Goal: Task Accomplishment & Management: Complete application form

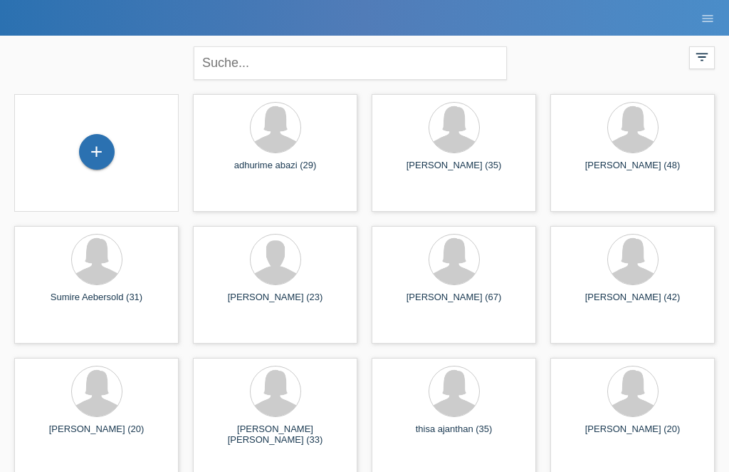
click at [99, 154] on div "+" at bounding box center [97, 152] width 34 height 24
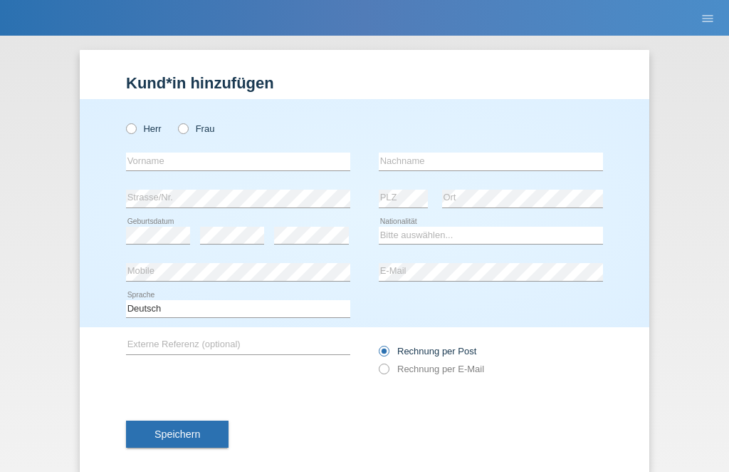
click at [189, 134] on label "Frau" at bounding box center [196, 128] width 36 height 11
click at [187, 132] on input "Frau" at bounding box center [182, 127] width 9 height 9
radio input "true"
click at [249, 170] on input "text" at bounding box center [238, 161] width 224 height 18
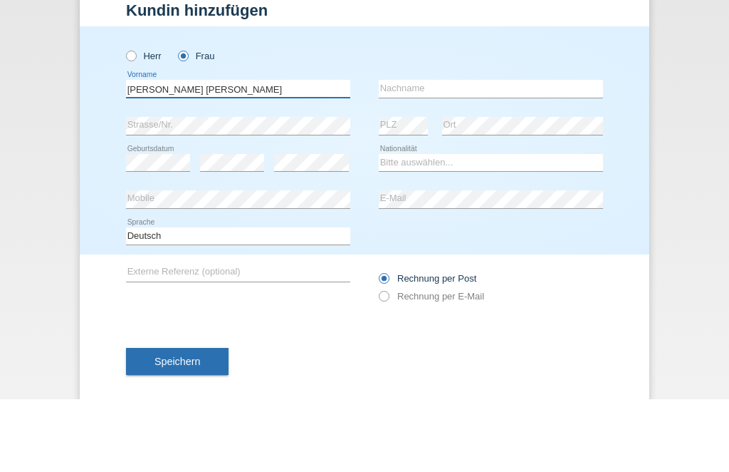
type input "Angela Maria"
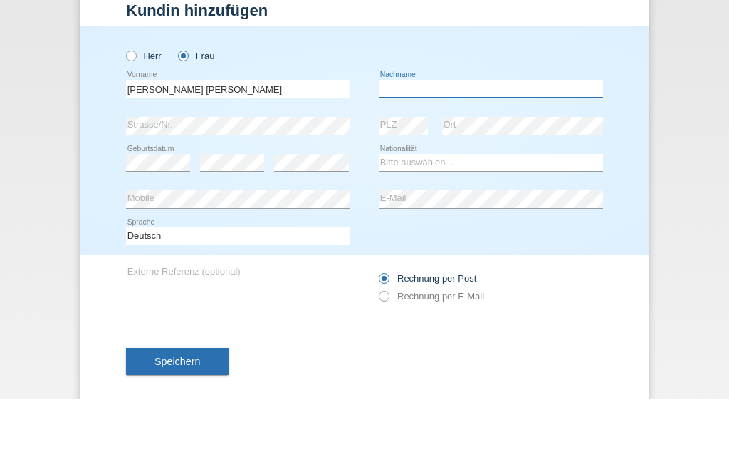
click at [417, 152] on input "text" at bounding box center [491, 161] width 224 height 18
type input "Castiglione"
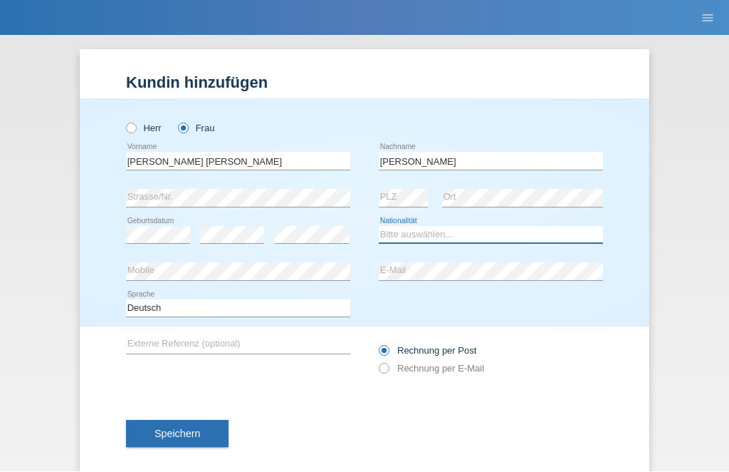
click at [429, 241] on select "Bitte auswählen... Schweiz Deutschland Liechtenstein Österreich ------------ Af…" at bounding box center [491, 234] width 224 height 17
select select "CH"
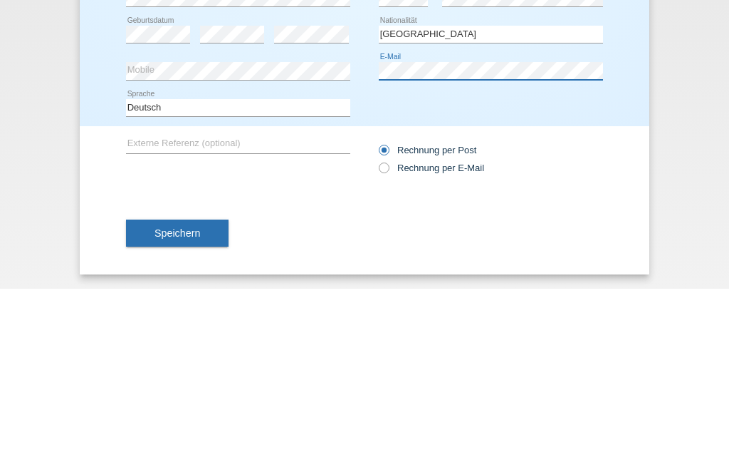
scroll to position [24, 0]
click at [377, 343] on icon at bounding box center [377, 343] width 0 height 0
click at [383, 345] on input "Rechnung per E-Mail" at bounding box center [383, 354] width 9 height 18
radio input "true"
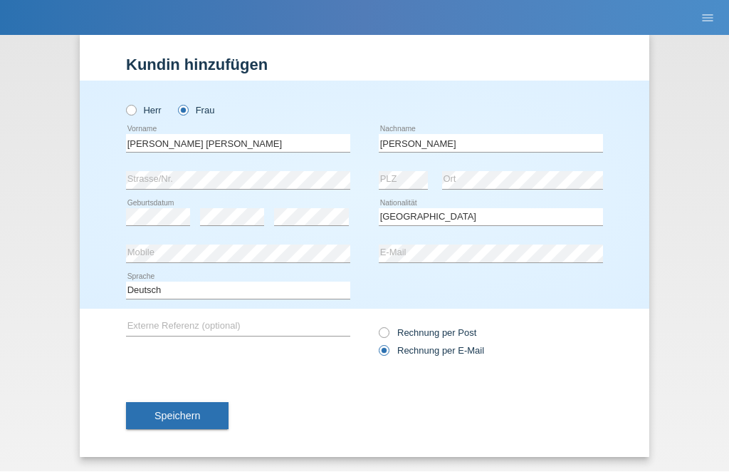
click at [377, 325] on icon at bounding box center [377, 325] width 0 height 0
click at [385, 332] on input "Rechnung per Post" at bounding box center [383, 337] width 9 height 18
radio input "true"
click at [183, 416] on span "Speichern" at bounding box center [178, 415] width 46 height 11
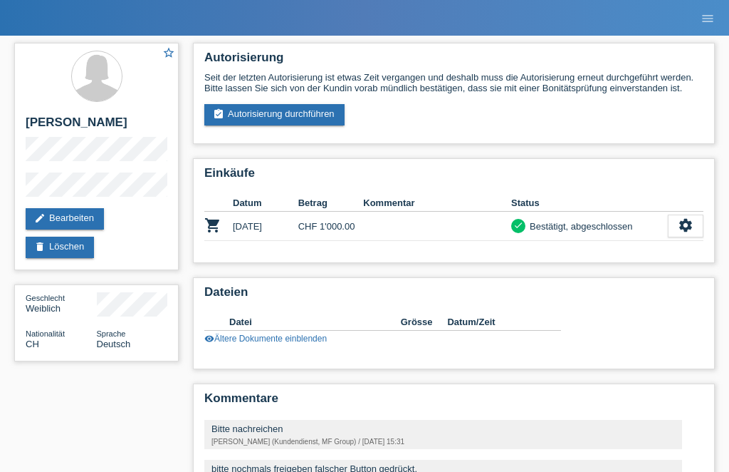
click at [343, 120] on link "assignment_turned_in Autorisierung durchführen" at bounding box center [274, 114] width 140 height 21
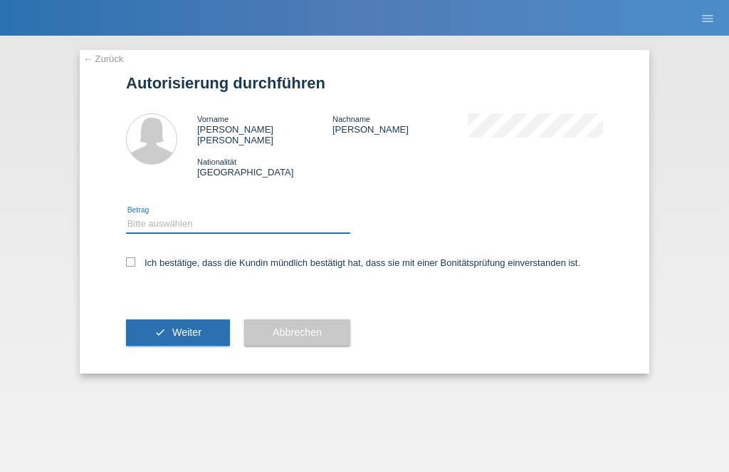
click at [296, 215] on select "Bitte auswählen CHF 1.00 - CHF 499.00 CHF 500.00 - CHF 1'999.00 CHF 2'000.00 - …" at bounding box center [238, 223] width 224 height 17
select select "2"
click at [142, 264] on label "Ich bestätige, dass die Kundin mündlich bestätigt hat, dass sie mit einer Bonit…" at bounding box center [353, 262] width 454 height 11
click at [135, 264] on input "Ich bestätige, dass die Kundin mündlich bestätigt hat, dass sie mit einer Bonit…" at bounding box center [130, 261] width 9 height 9
checkbox input "true"
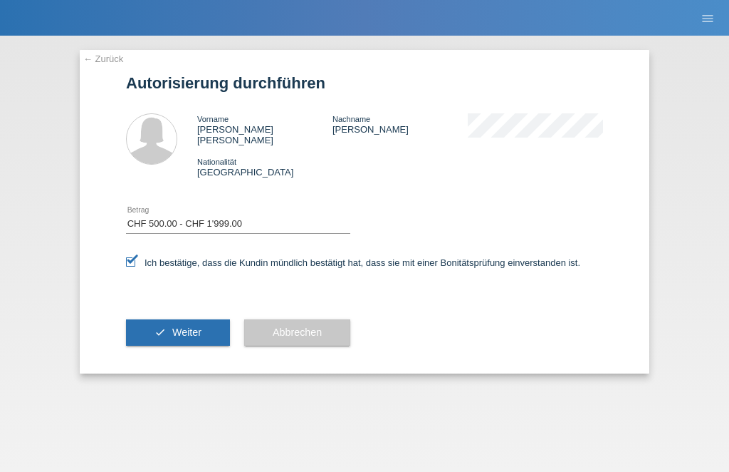
click at [204, 342] on button "check Weiter" at bounding box center [178, 332] width 104 height 27
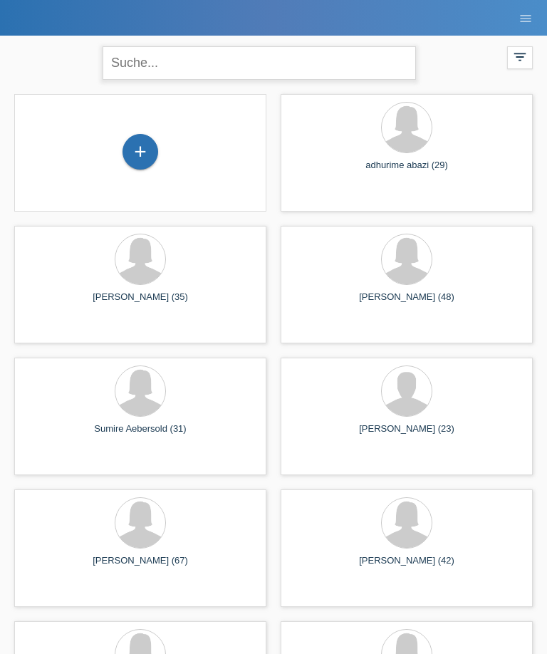
click at [268, 62] on input "text" at bounding box center [259, 62] width 313 height 33
type input "Furrer"
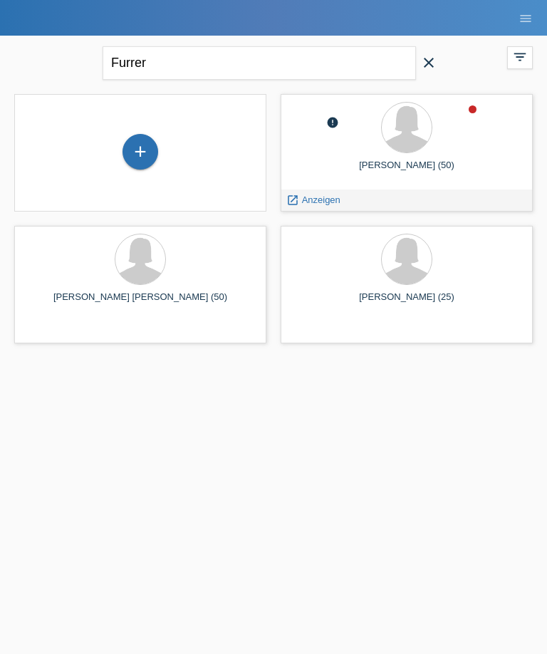
click at [303, 202] on span "Anzeigen" at bounding box center [321, 199] width 38 height 11
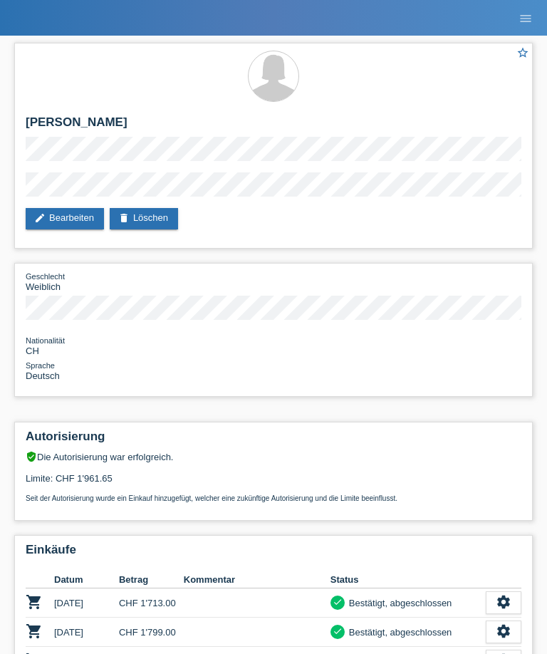
scroll to position [47, 0]
